Goal: Task Accomplishment & Management: Use online tool/utility

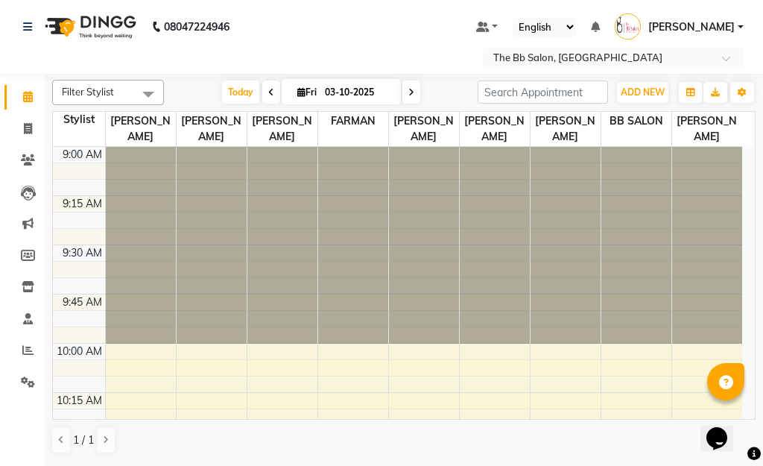
scroll to position [596, 0]
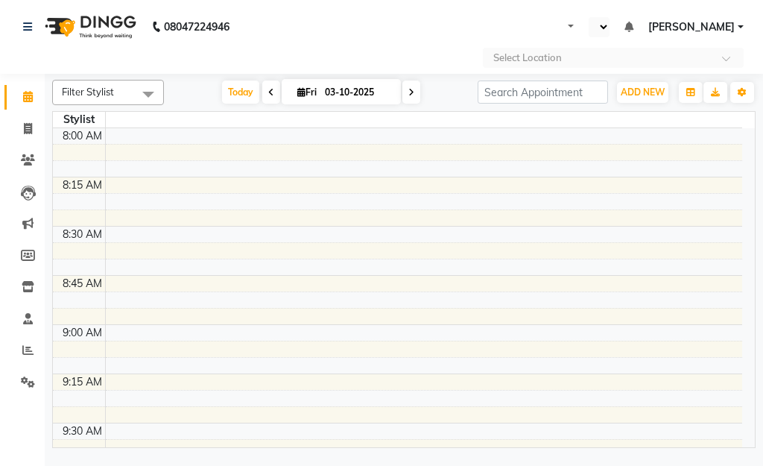
select select "en"
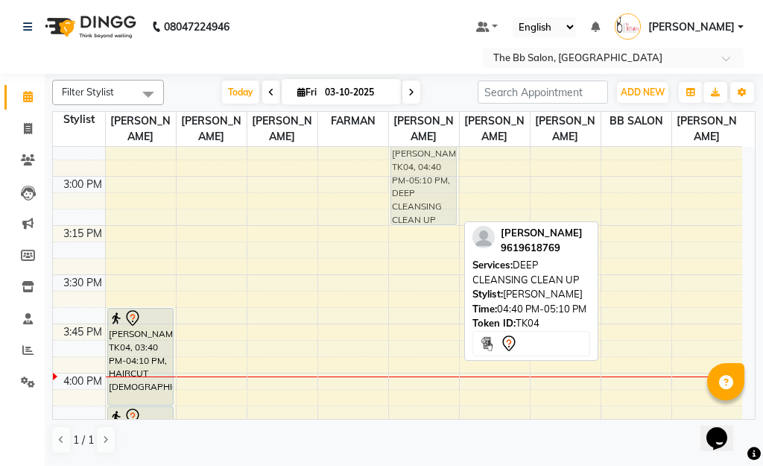
scroll to position [1147, 0]
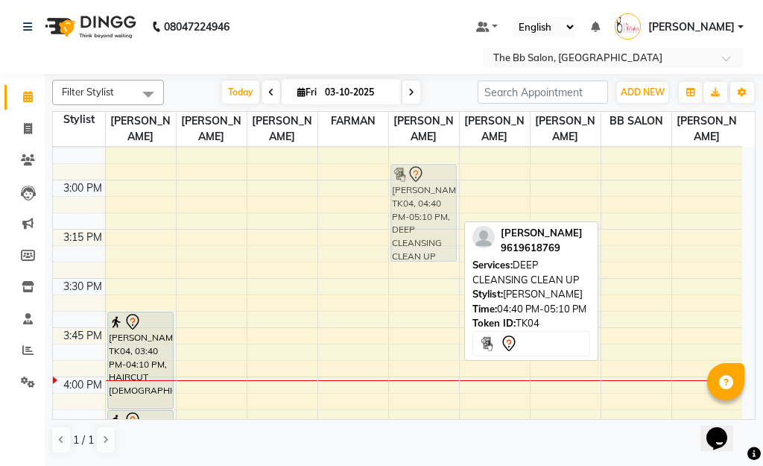
drag, startPoint x: 408, startPoint y: 282, endPoint x: 395, endPoint y: 203, distance: 80.0
click at [395, 203] on div "MISHAN JAISHWALA, TK04, 04:40 PM-05:10 PM, DEEP CLEANSING CLEAN UP MISHAN JAISH…" at bounding box center [424, 376] width 70 height 2753
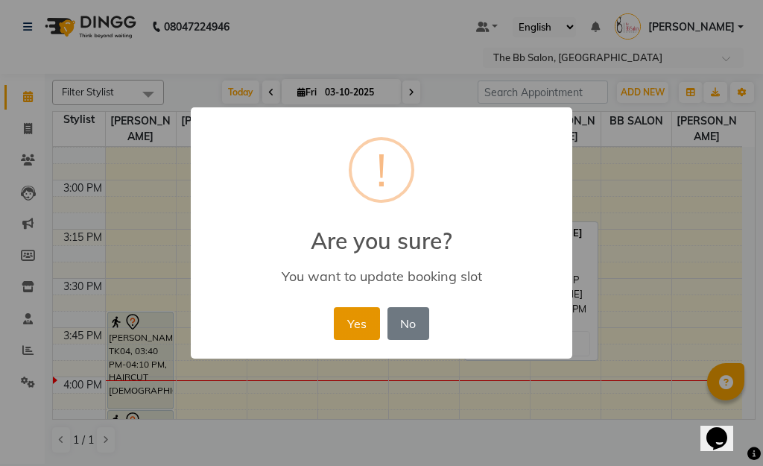
click at [358, 319] on button "Yes" at bounding box center [356, 323] width 45 height 33
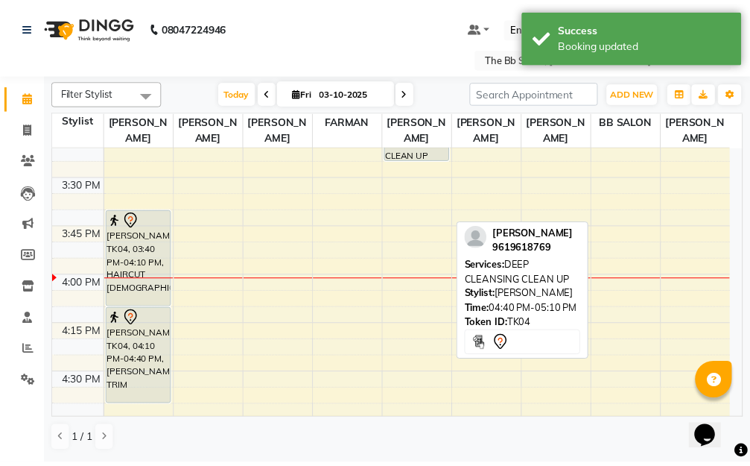
scroll to position [1296, 0]
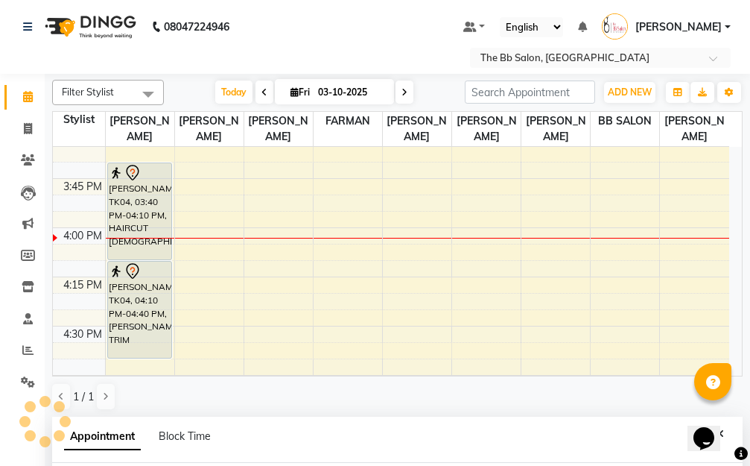
select select "84071"
select select "960"
select select "tentative"
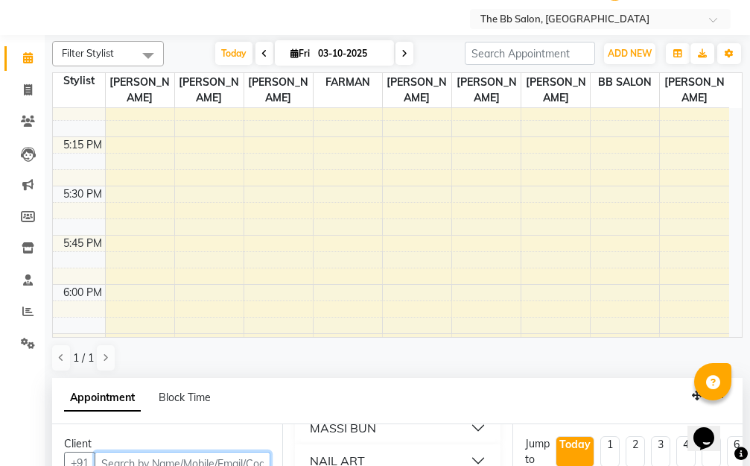
scroll to position [188, 0]
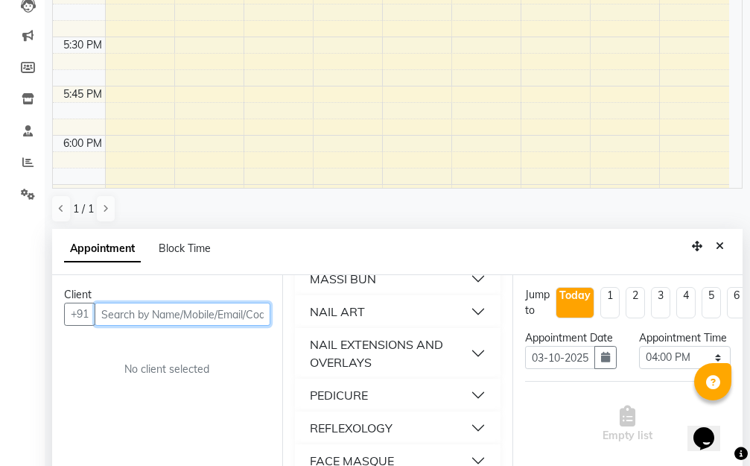
click at [181, 314] on input "text" at bounding box center [183, 314] width 176 height 23
type input "8"
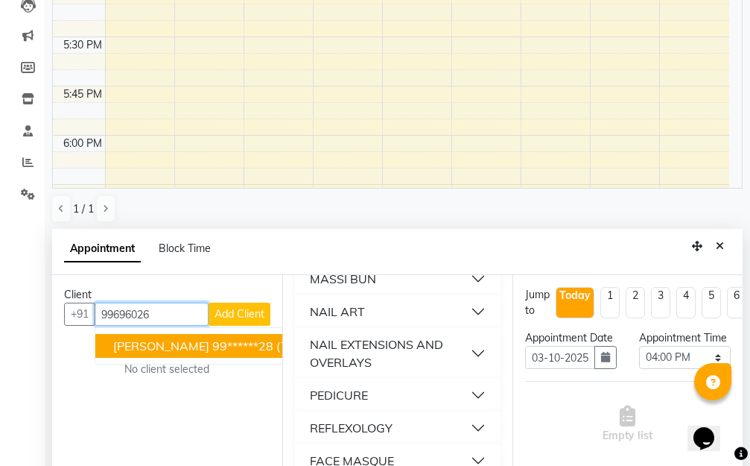
click at [276, 343] on span "(TKH8091)" at bounding box center [307, 345] width 62 height 15
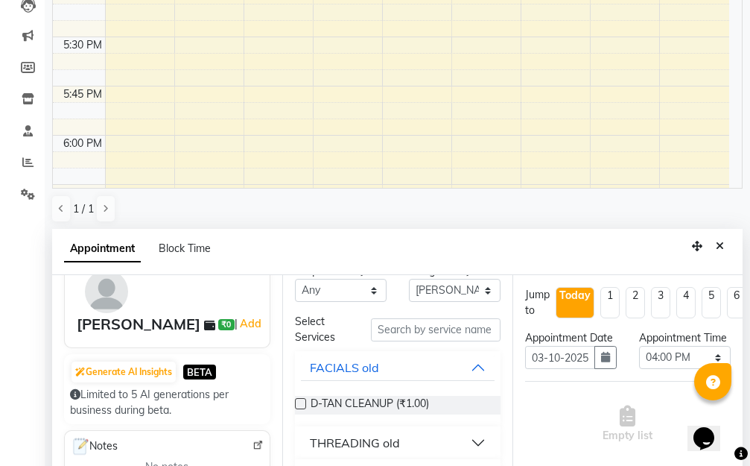
scroll to position [0, 0]
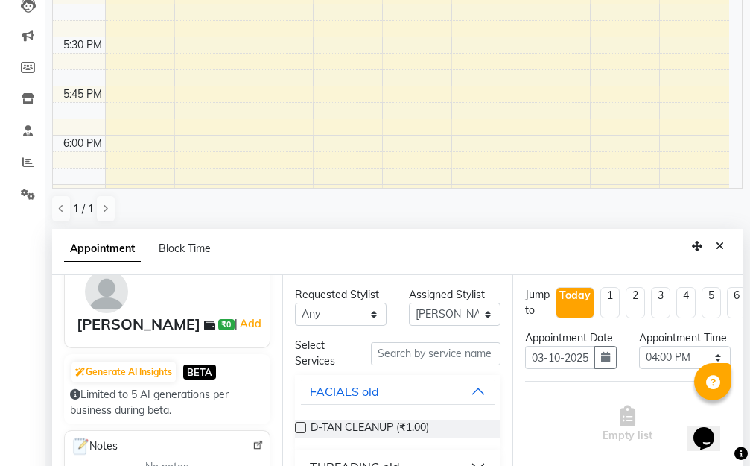
type input "99******28"
click at [420, 350] on input "text" at bounding box center [436, 353] width 130 height 23
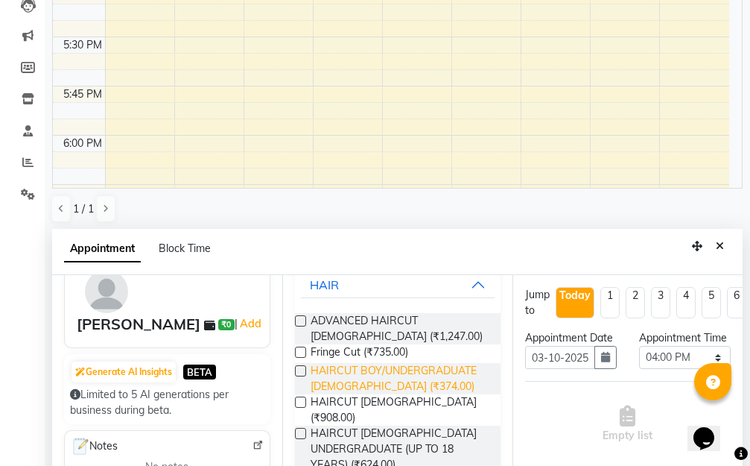
scroll to position [124, 0]
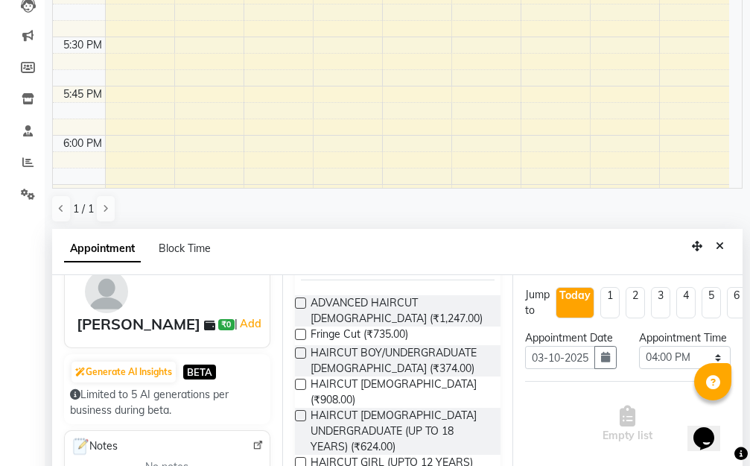
type input "cut"
click at [297, 390] on label at bounding box center [300, 384] width 11 height 11
click at [297, 390] on input "checkbox" at bounding box center [300, 386] width 10 height 10
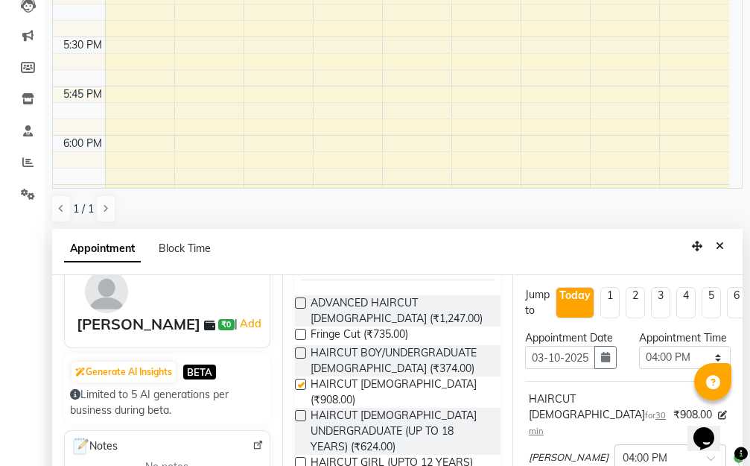
checkbox input "false"
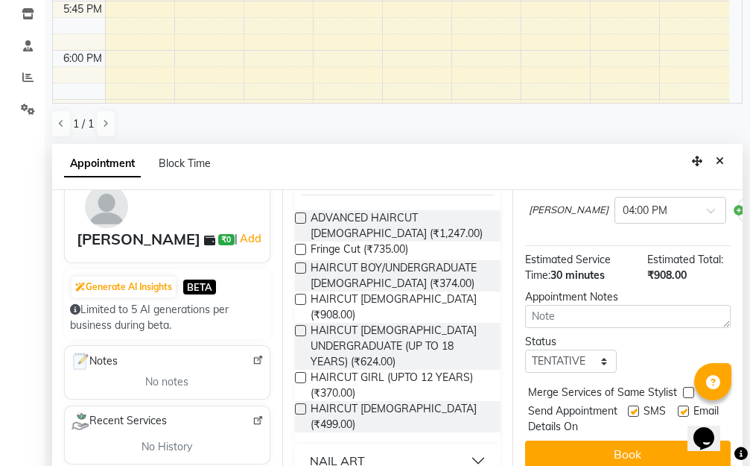
scroll to position [290, 0]
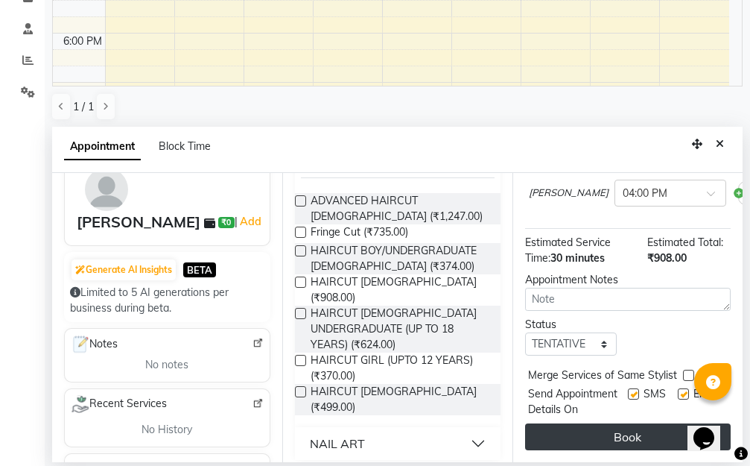
click at [604, 423] on button "Book" at bounding box center [628, 436] width 206 height 27
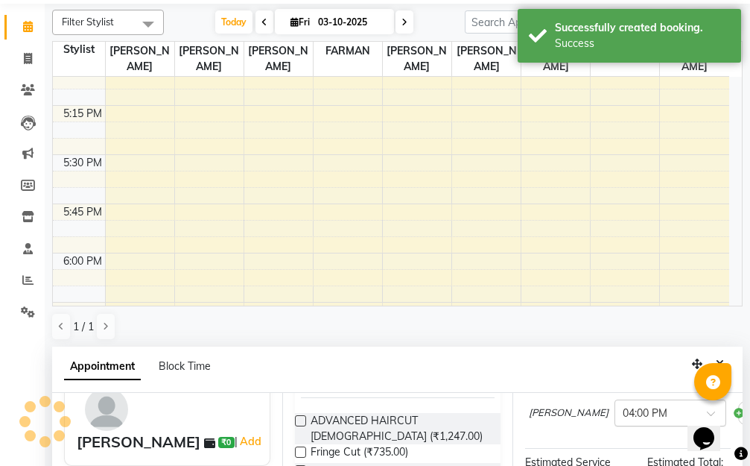
scroll to position [0, 0]
